Goal: Information Seeking & Learning: Compare options

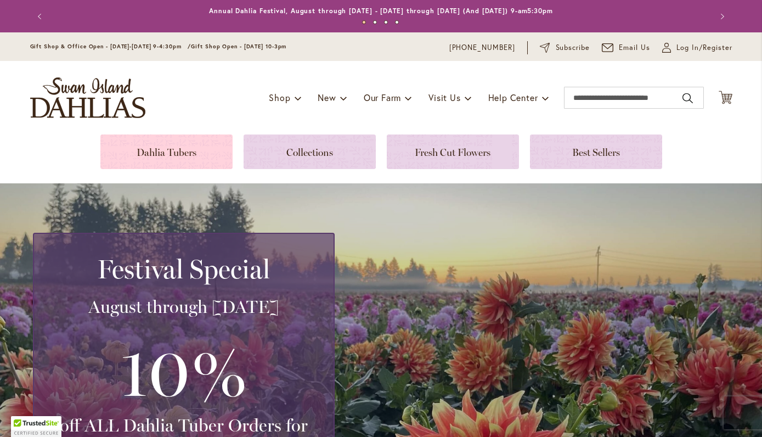
click at [192, 150] on link at bounding box center [166, 151] width 132 height 35
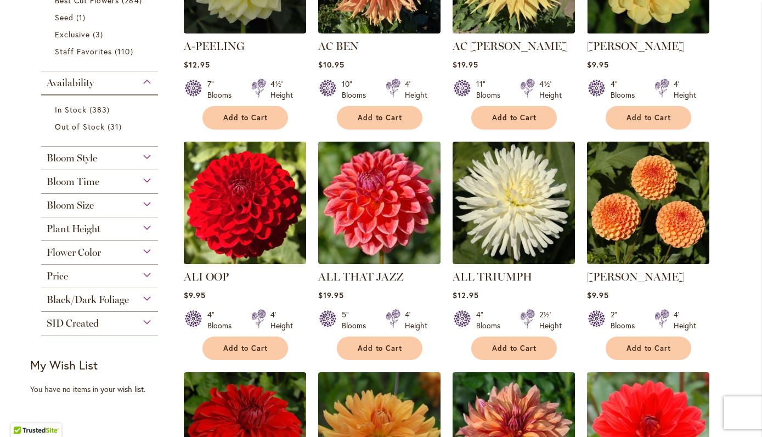
scroll to position [369, 0]
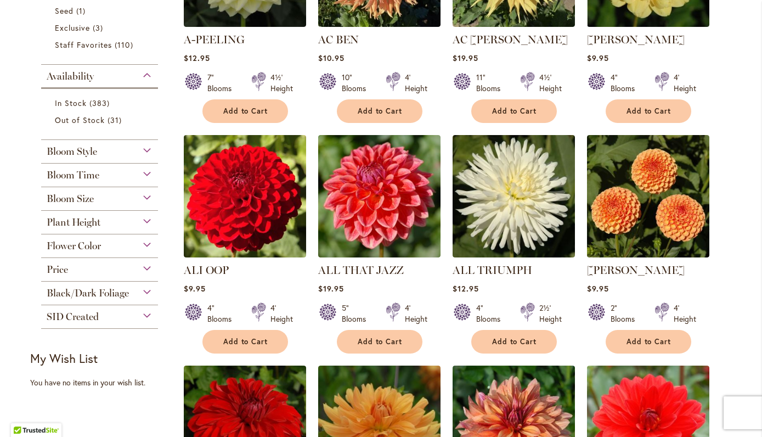
click at [153, 245] on div "Flower Color" at bounding box center [99, 243] width 117 height 18
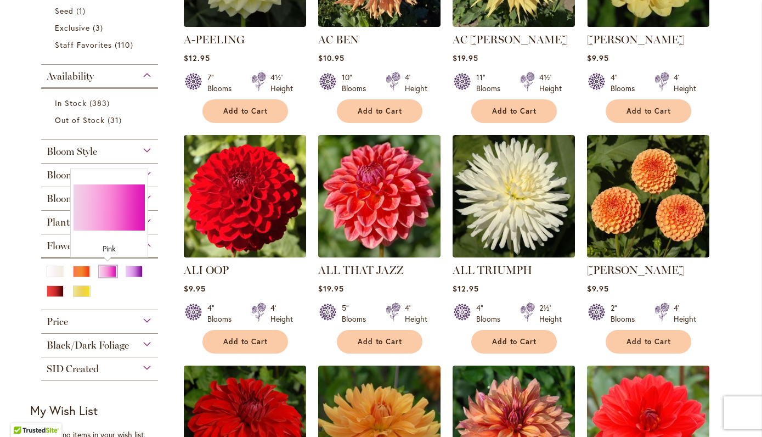
click at [112, 268] on div "Pink" at bounding box center [108, 272] width 18 height 12
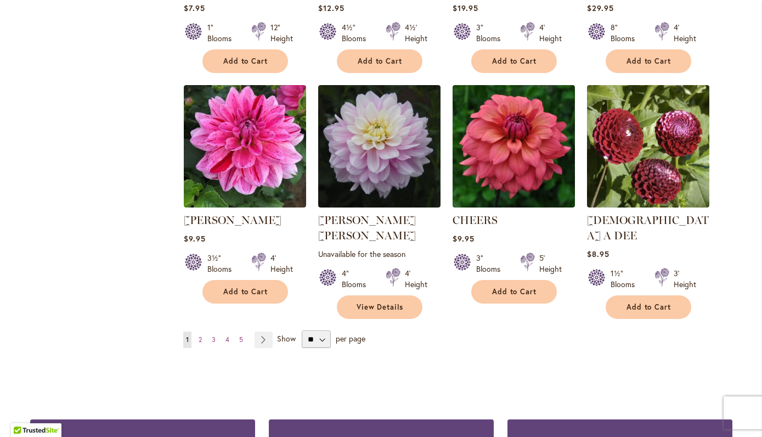
scroll to position [879, 0]
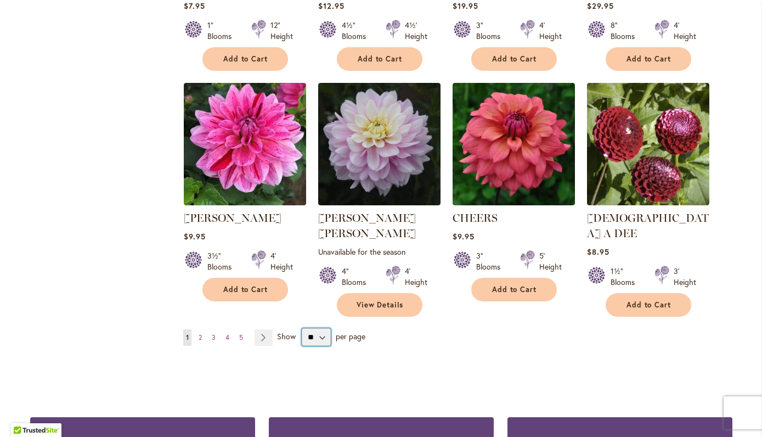
select select "**"
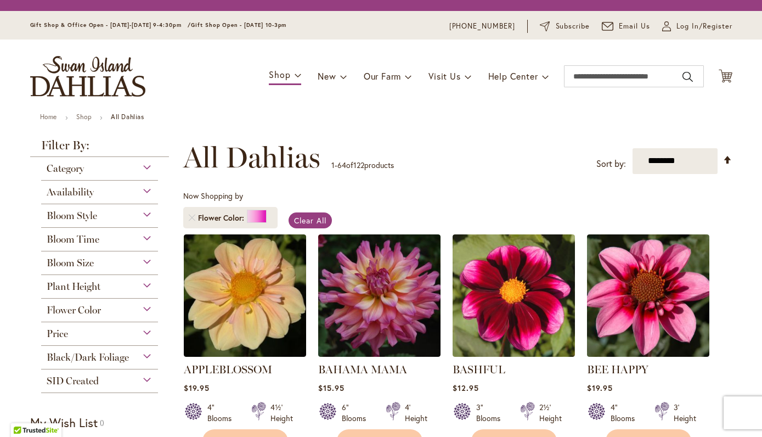
scroll to position [149, 0]
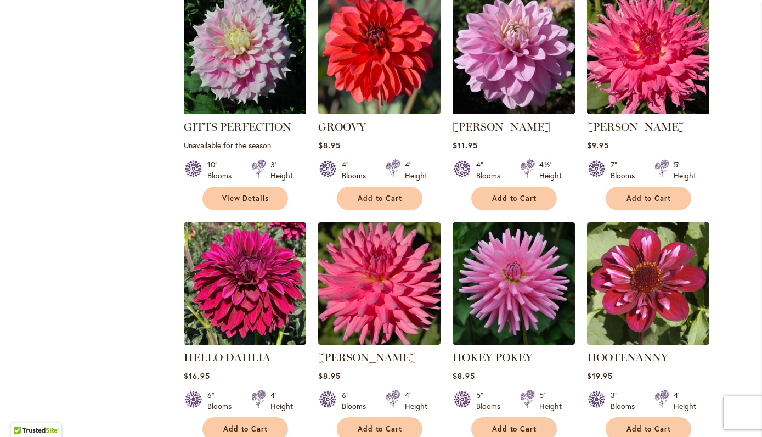
scroll to position [3122, 0]
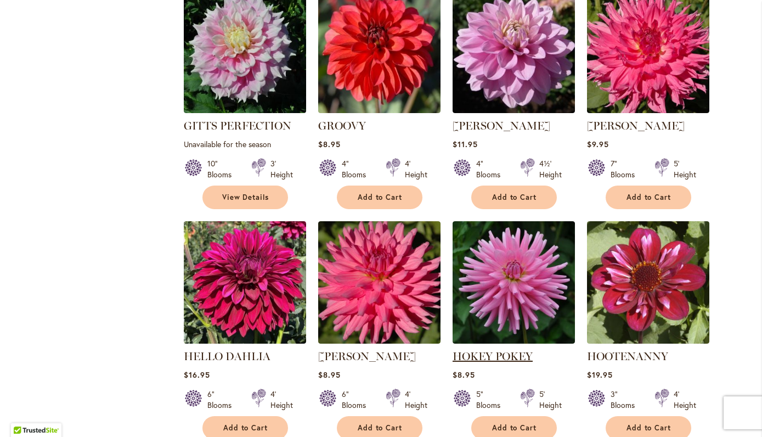
click at [494, 349] on link "HOKEY POKEY" at bounding box center [493, 355] width 80 height 13
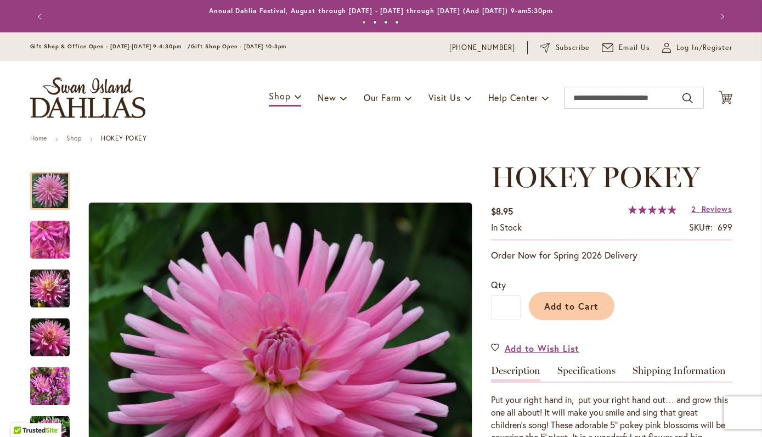
click at [670, 304] on div "Add to Cart" at bounding box center [627, 303] width 212 height 50
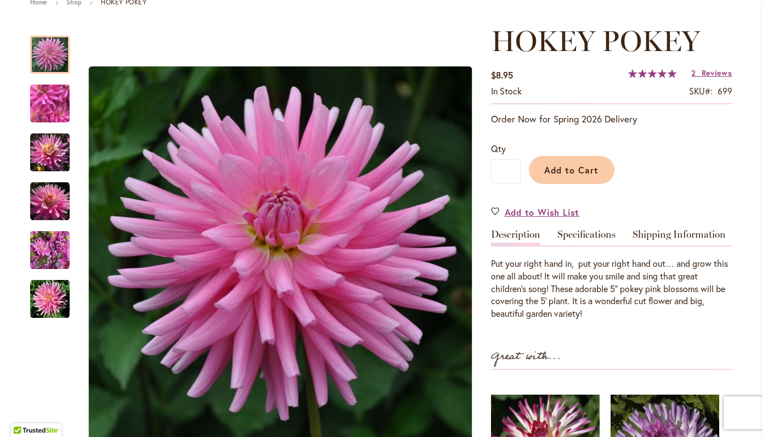
scroll to position [145, 0]
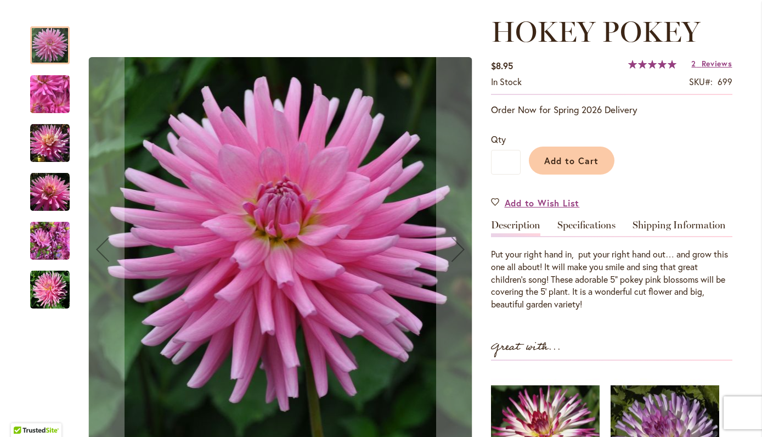
click at [49, 146] on img "HOKEY POKEY" at bounding box center [50, 143] width 40 height 40
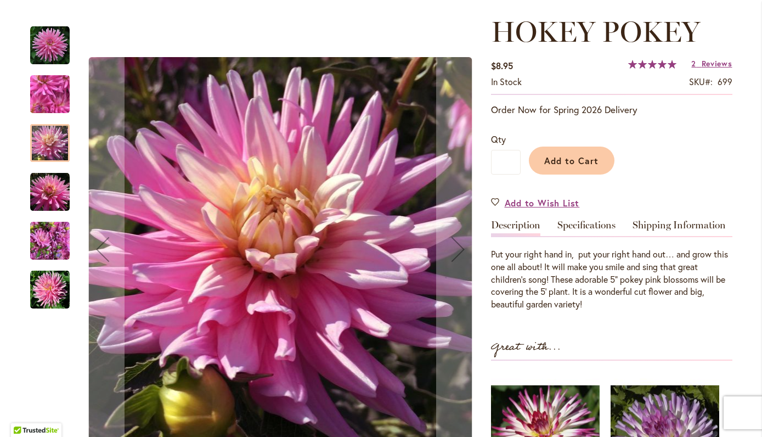
click at [42, 245] on img "HOKEY POKEY" at bounding box center [50, 241] width 40 height 53
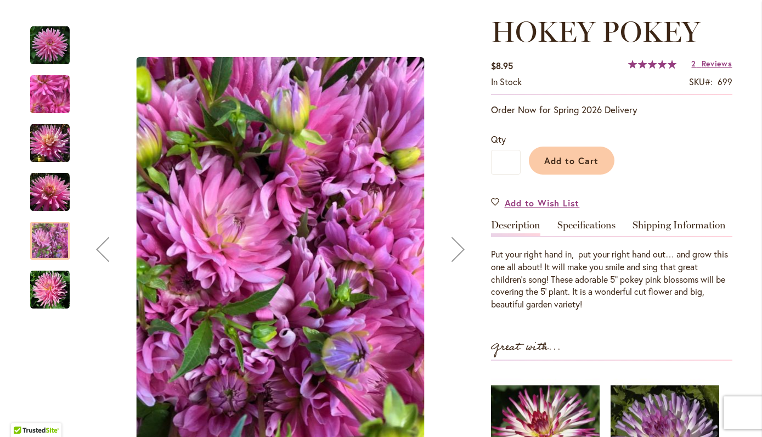
click at [44, 67] on div "HOKEY POKEY" at bounding box center [55, 88] width 50 height 49
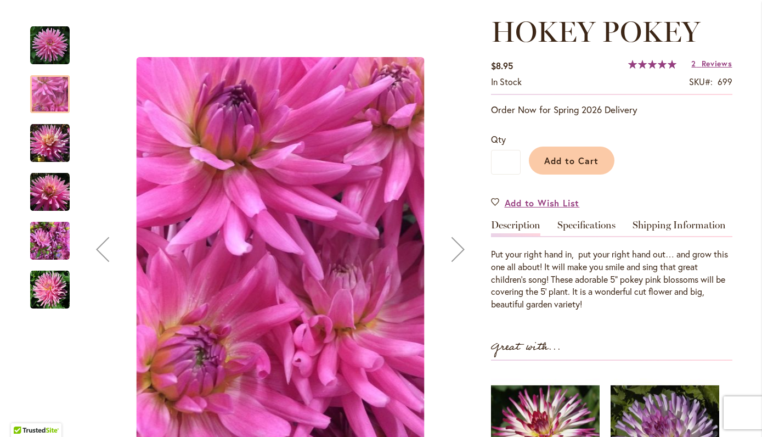
click at [48, 290] on img "HOKEY POKEY" at bounding box center [50, 290] width 40 height 40
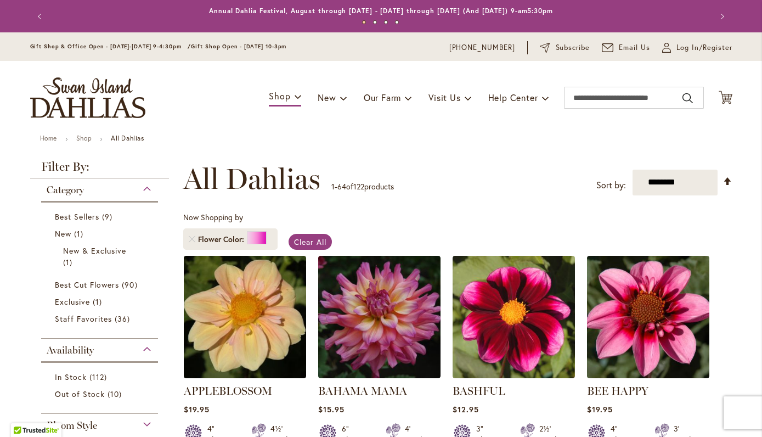
scroll to position [204, 0]
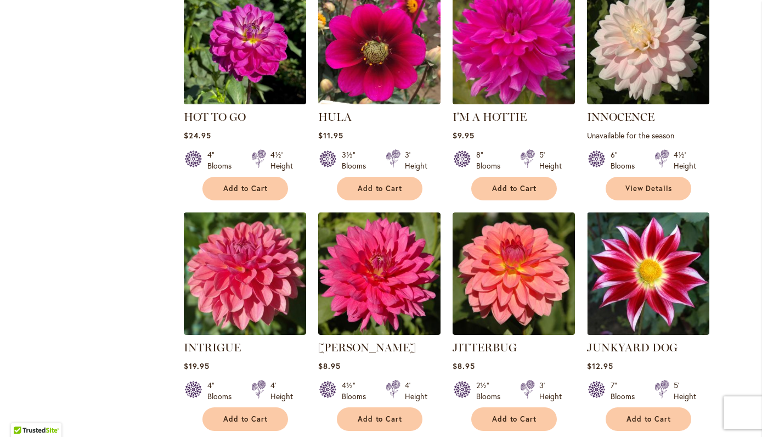
scroll to position [3612, 0]
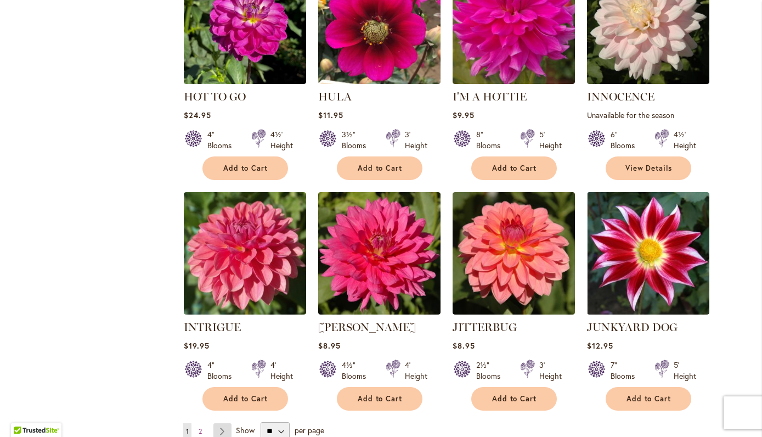
click at [221, 423] on link "Page Next" at bounding box center [222, 431] width 18 height 16
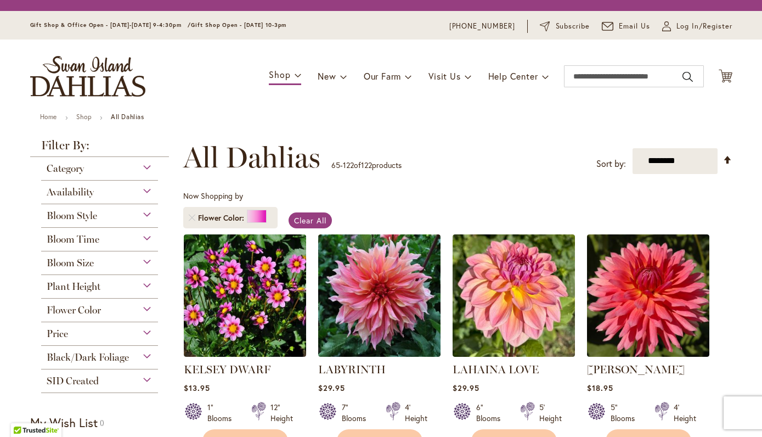
scroll to position [204, 0]
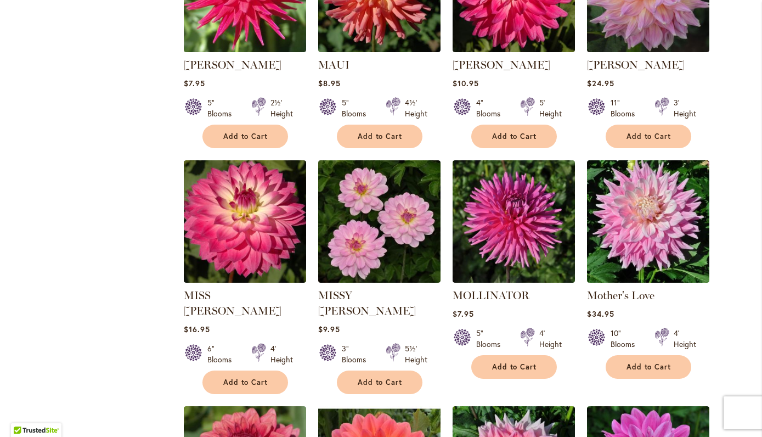
scroll to position [1093, 0]
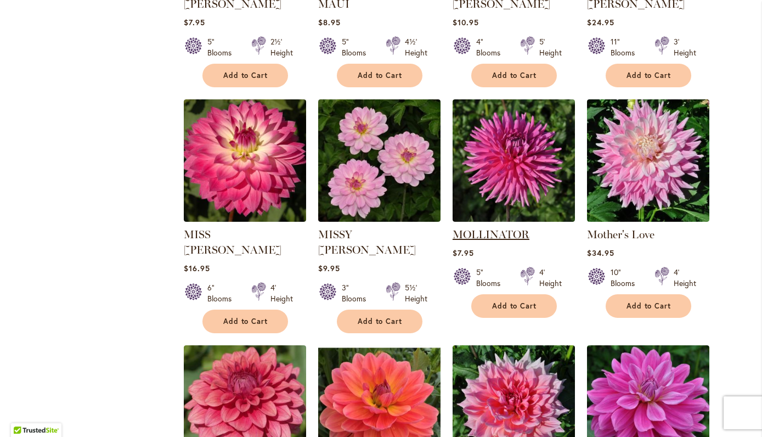
click at [489, 228] on link "MOLLINATOR" at bounding box center [491, 234] width 77 height 13
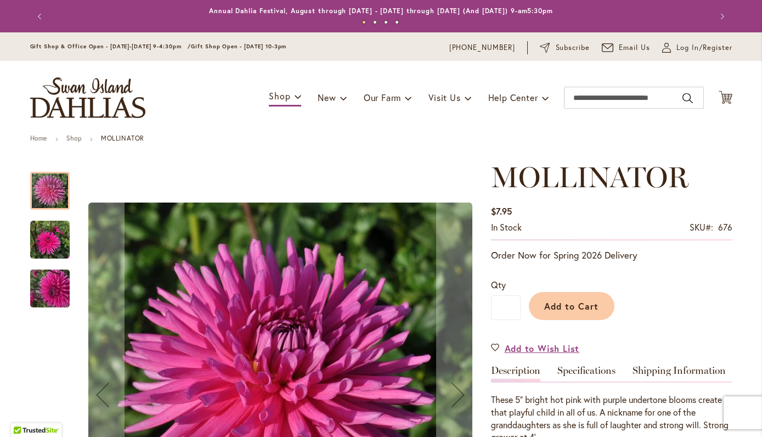
click at [44, 245] on img "MOLLINATOR" at bounding box center [50, 240] width 40 height 40
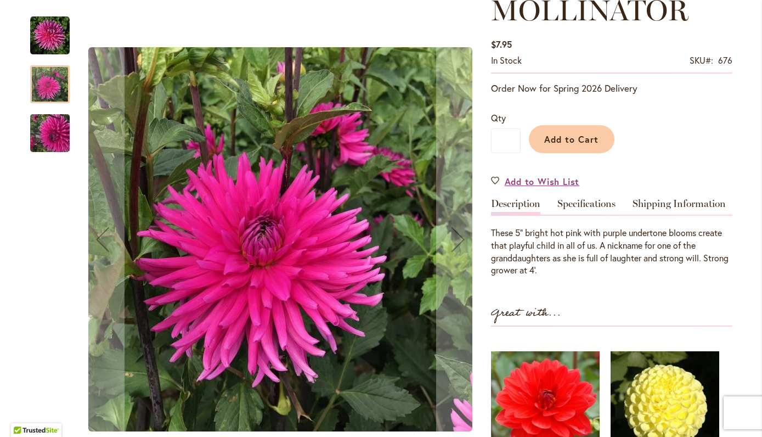
scroll to position [200, 0]
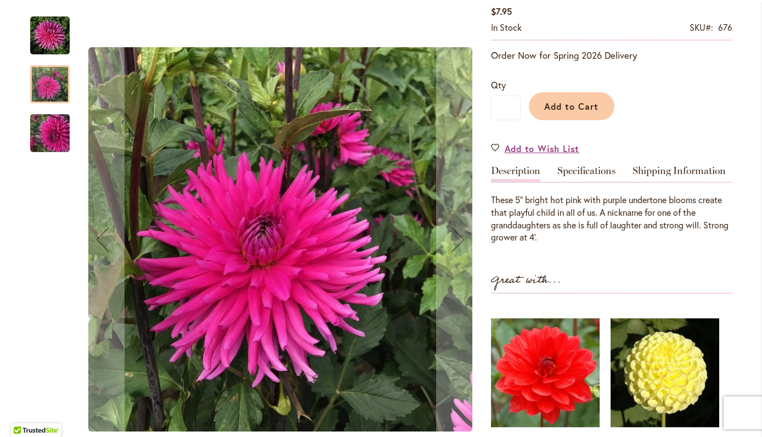
click at [46, 134] on img "MOLLINATOR" at bounding box center [49, 133] width 79 height 59
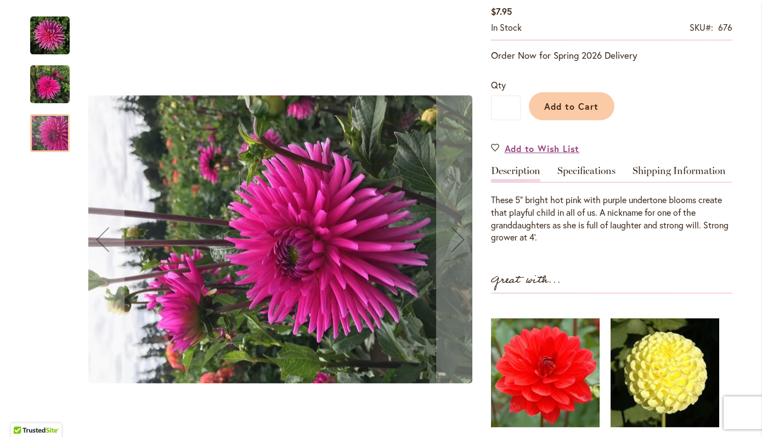
click at [48, 35] on img "MOLLINATOR" at bounding box center [50, 36] width 40 height 40
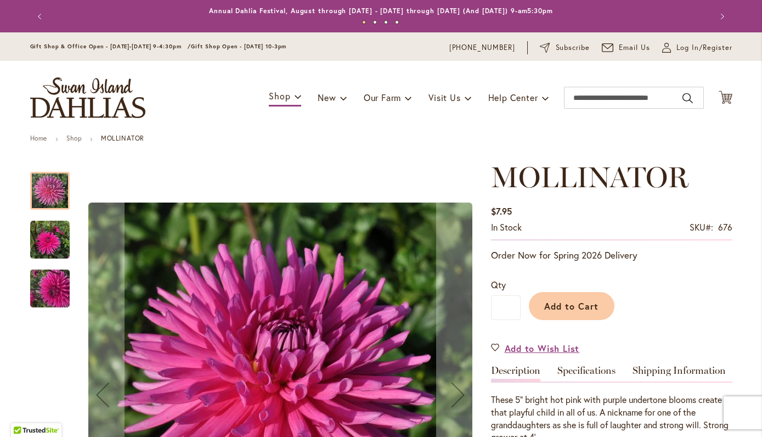
scroll to position [0, 0]
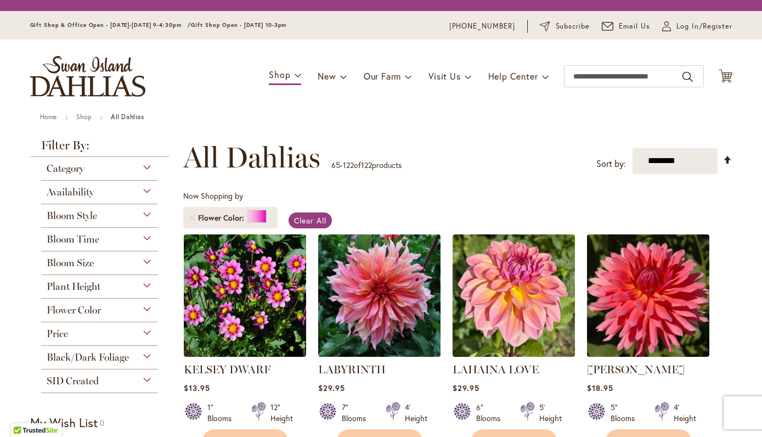
scroll to position [204, 0]
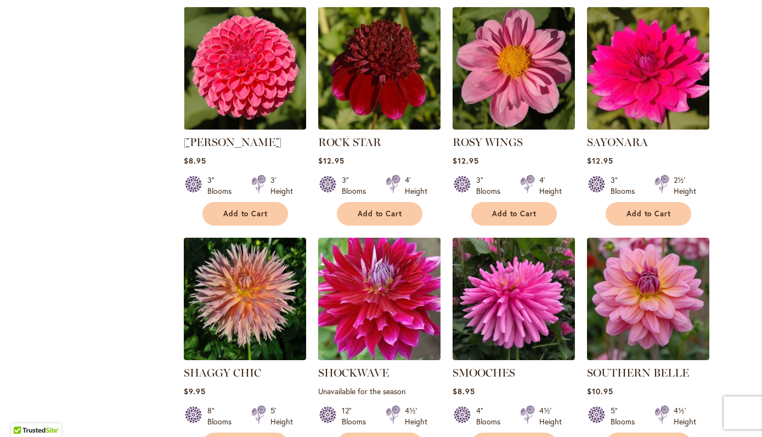
scroll to position [2455, 0]
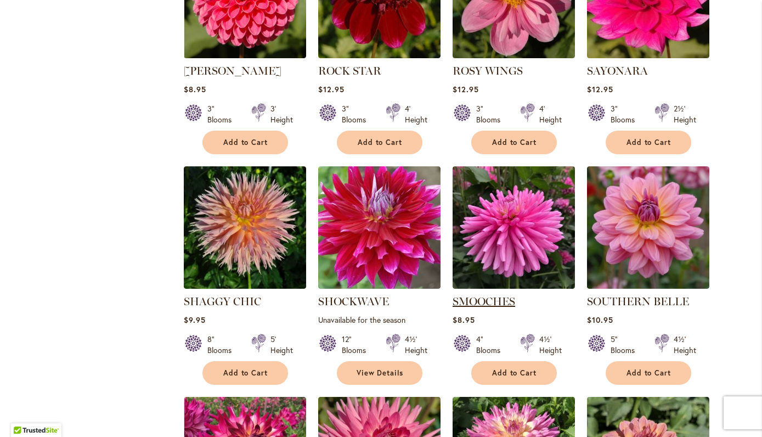
click at [503, 295] on link "SMOOCHES" at bounding box center [484, 301] width 63 height 13
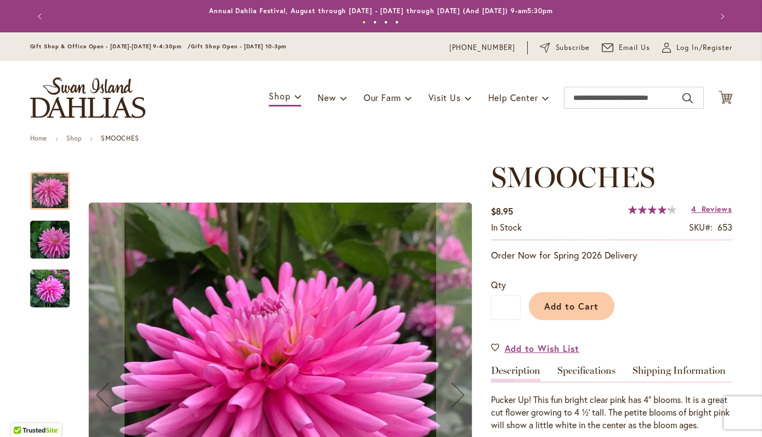
click at [50, 240] on img "SMOOCHES" at bounding box center [49, 239] width 79 height 53
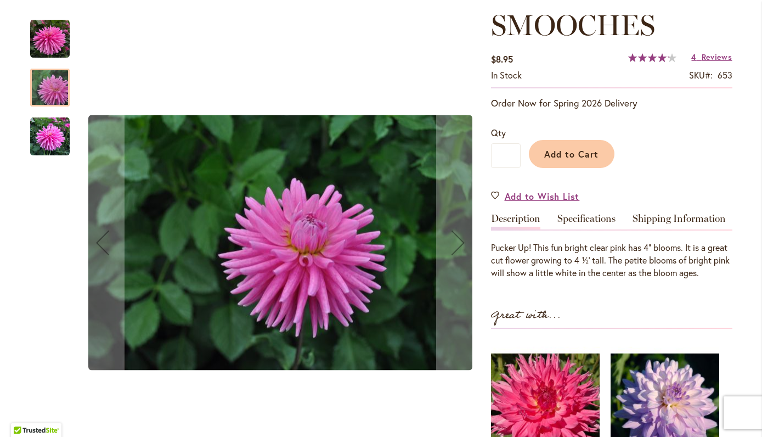
scroll to position [158, 0]
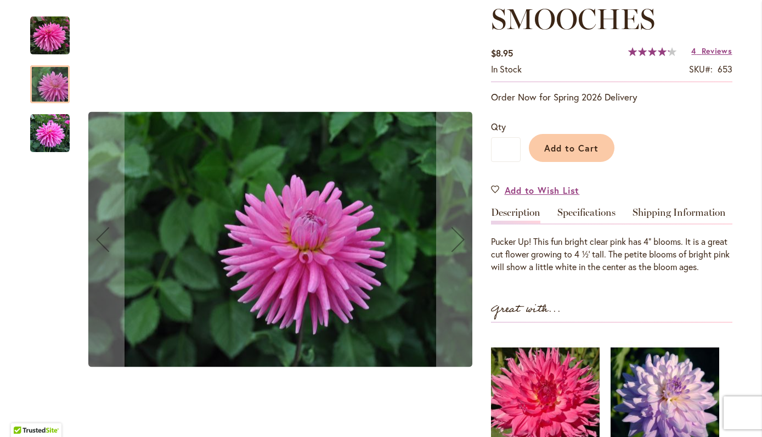
click at [46, 132] on img "SMOOCHES" at bounding box center [50, 134] width 40 height 40
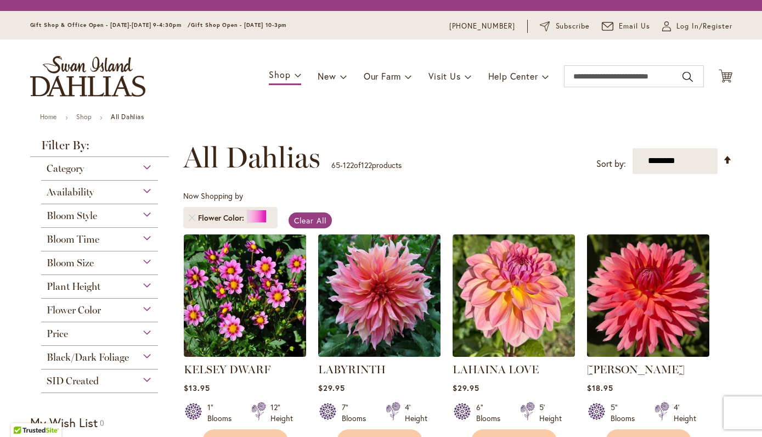
scroll to position [204, 0]
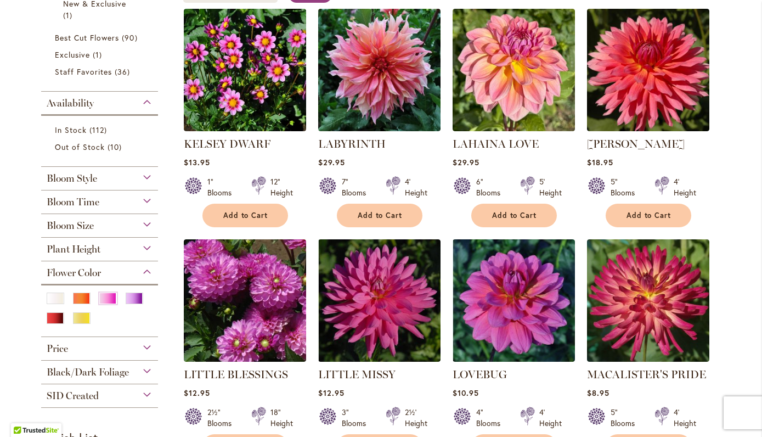
scroll to position [174, 0]
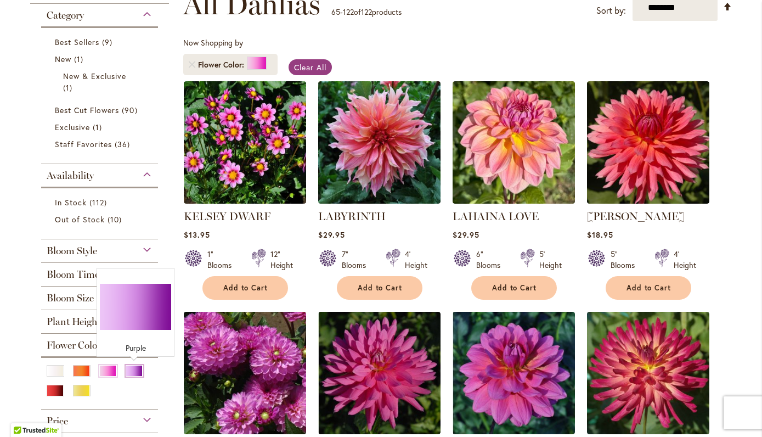
click at [129, 370] on div "Purple" at bounding box center [135, 371] width 18 height 12
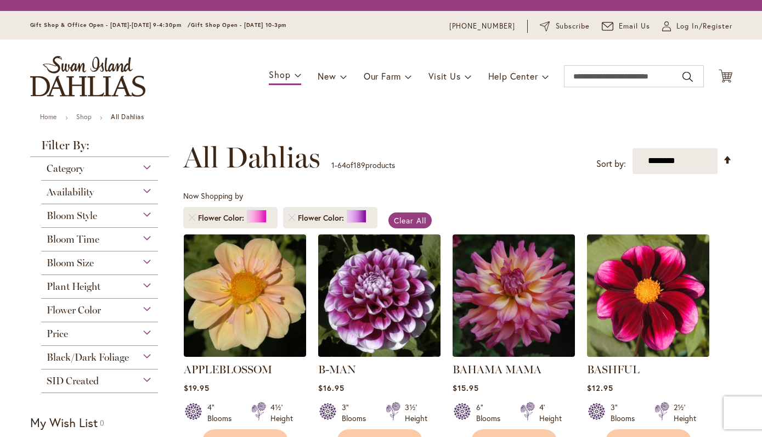
scroll to position [204, 0]
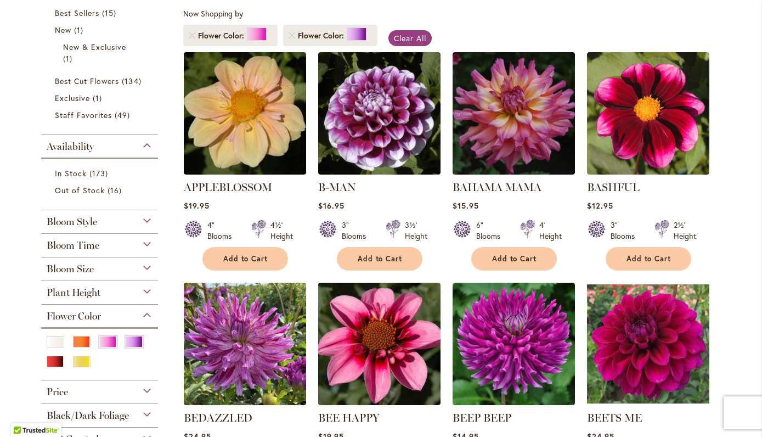
click at [706, 203] on div "$12.95" at bounding box center [648, 205] width 122 height 10
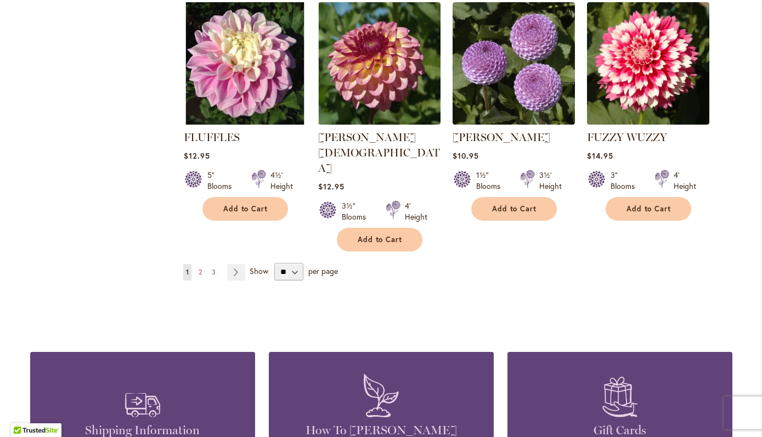
scroll to position [3786, 0]
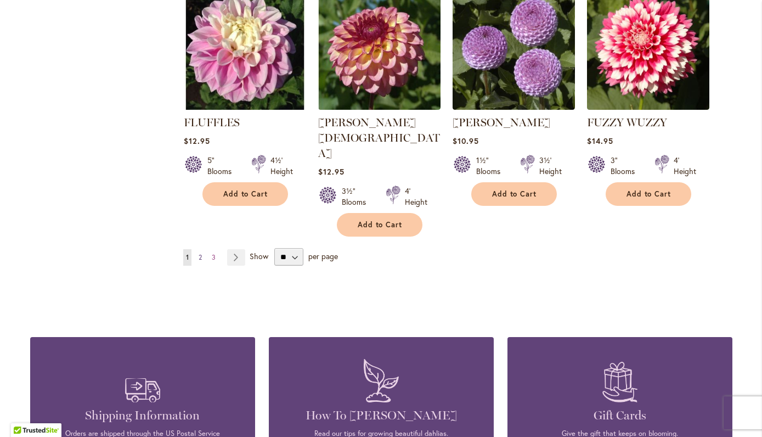
click at [201, 253] on span "2" at bounding box center [200, 257] width 3 height 8
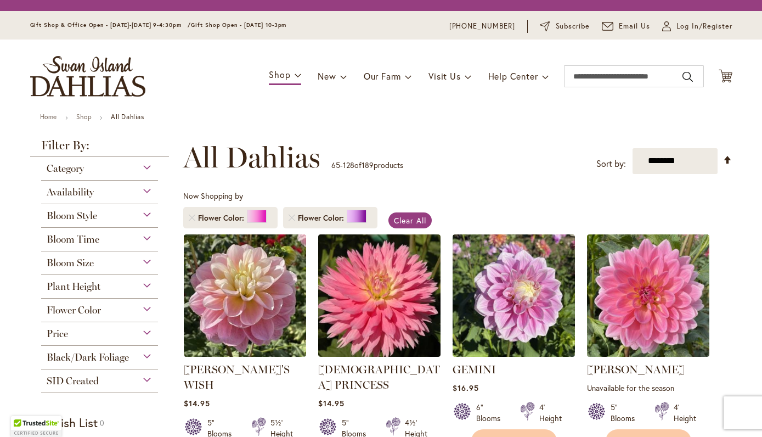
scroll to position [204, 0]
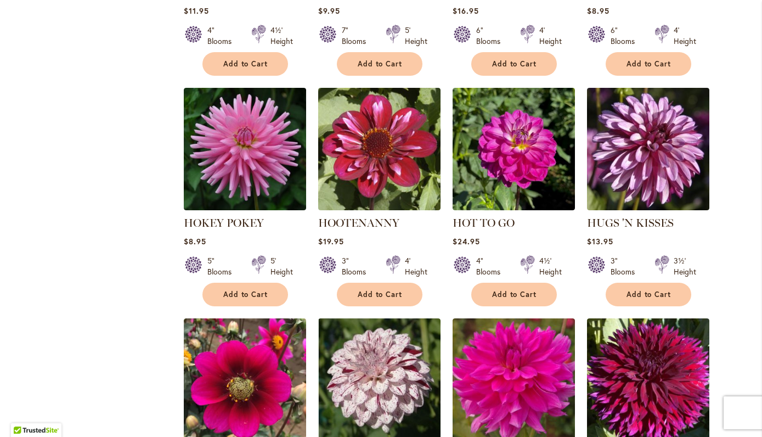
scroll to position [882, 0]
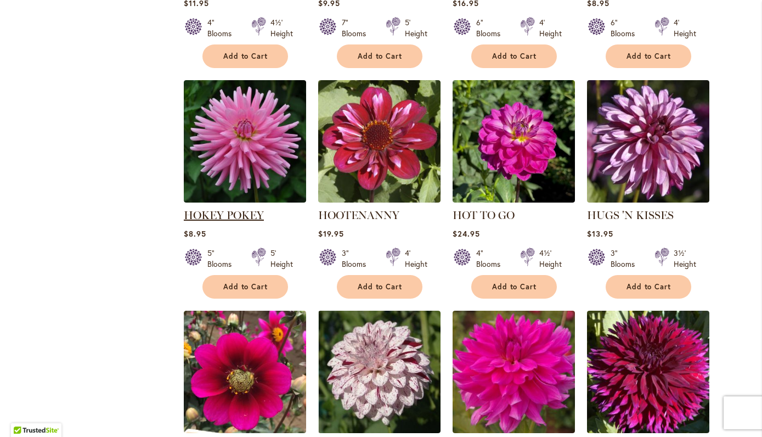
click at [232, 208] on link "HOKEY POKEY" at bounding box center [224, 214] width 80 height 13
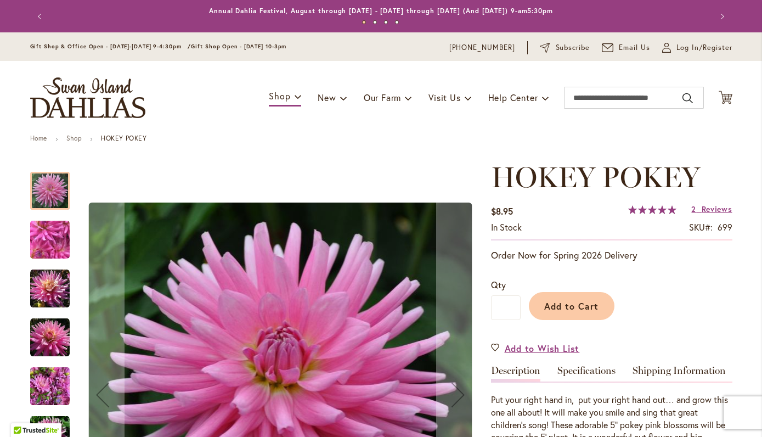
click at [57, 281] on img "HOKEY POKEY" at bounding box center [50, 289] width 40 height 40
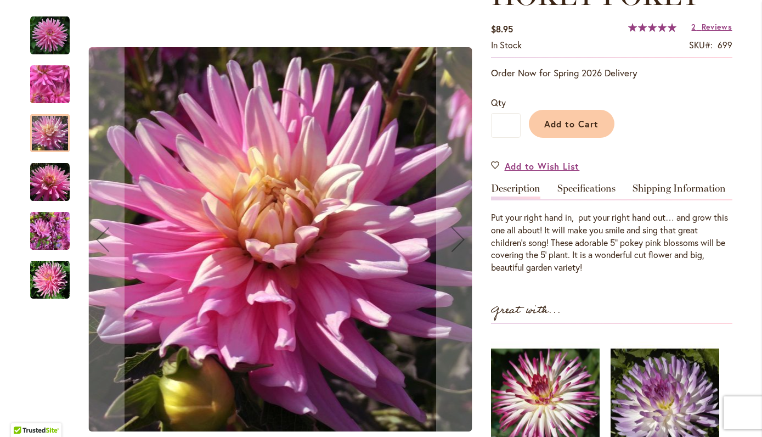
scroll to position [190, 0]
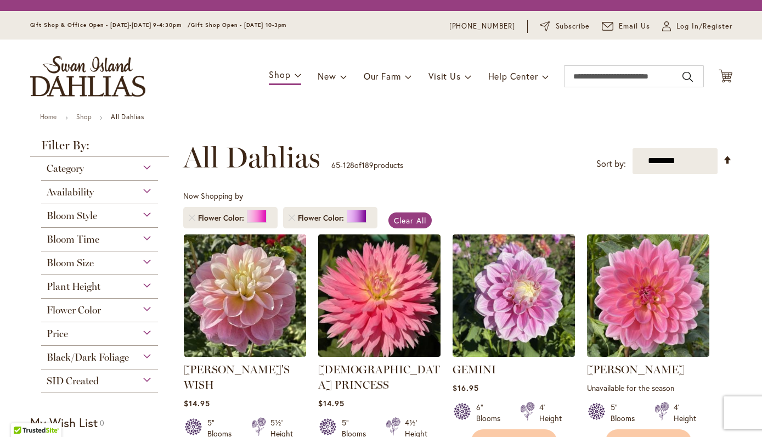
scroll to position [204, 0]
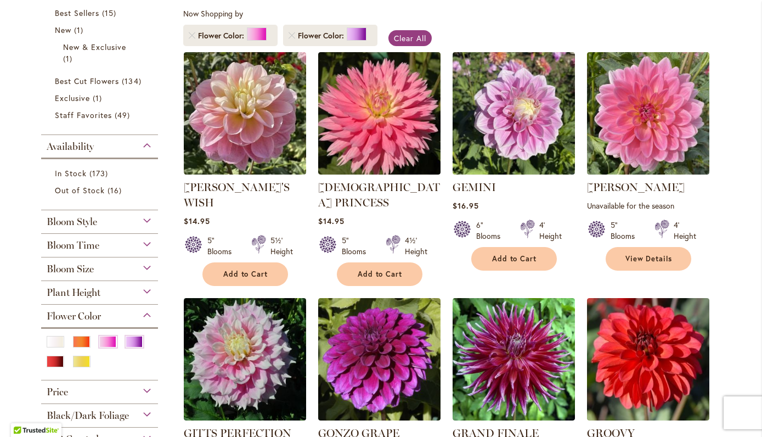
click at [166, 194] on div "Category Best Sellers 15 items New 1 item New & Exclusive 1 item 134 16 1" at bounding box center [99, 213] width 139 height 476
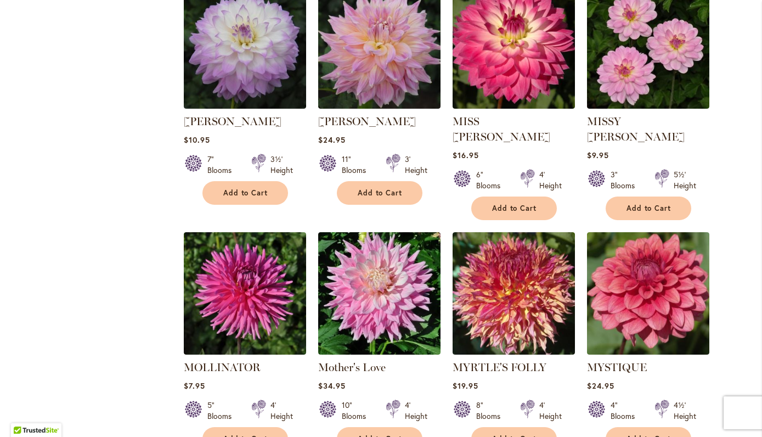
scroll to position [3663, 0]
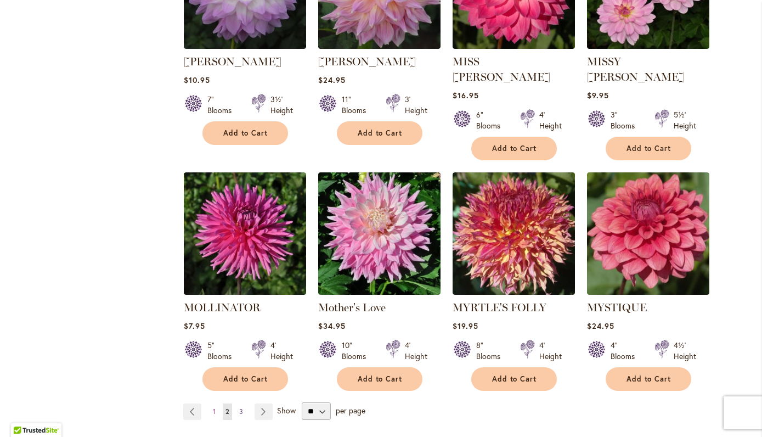
click at [242, 407] on span "3" at bounding box center [241, 411] width 4 height 8
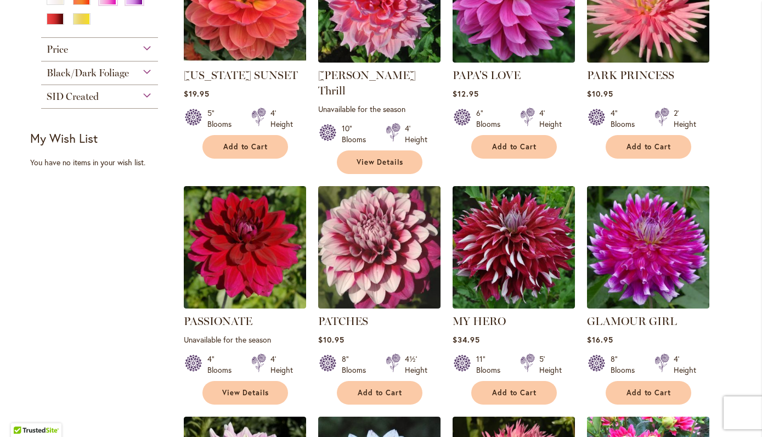
scroll to position [556, 0]
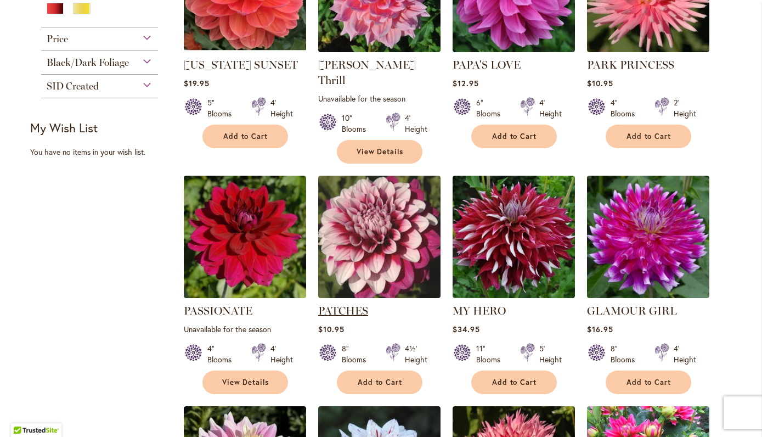
click at [343, 304] on link "PATCHES" at bounding box center [343, 310] width 50 height 13
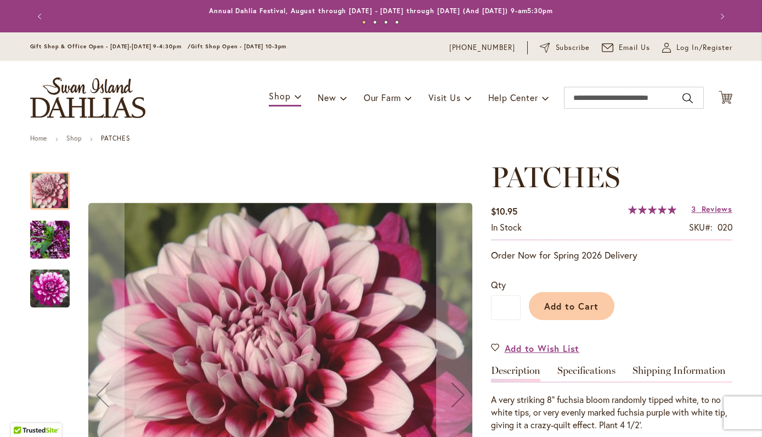
click at [42, 286] on img "Patches" at bounding box center [50, 289] width 40 height 40
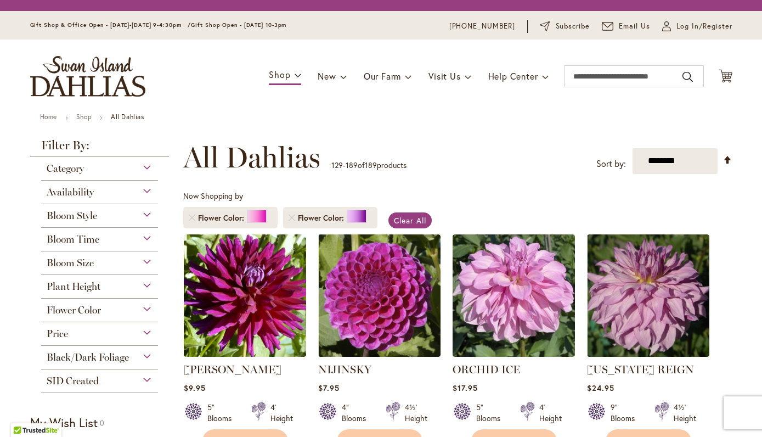
scroll to position [204, 0]
